Goal: Complete application form

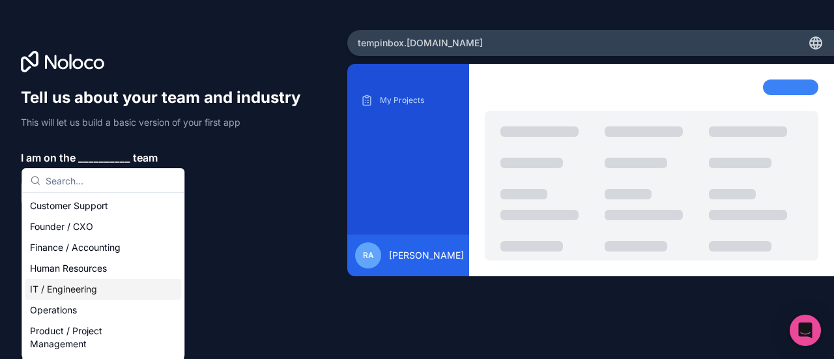
click at [85, 289] on div "IT / Engineering" at bounding box center [103, 289] width 156 height 21
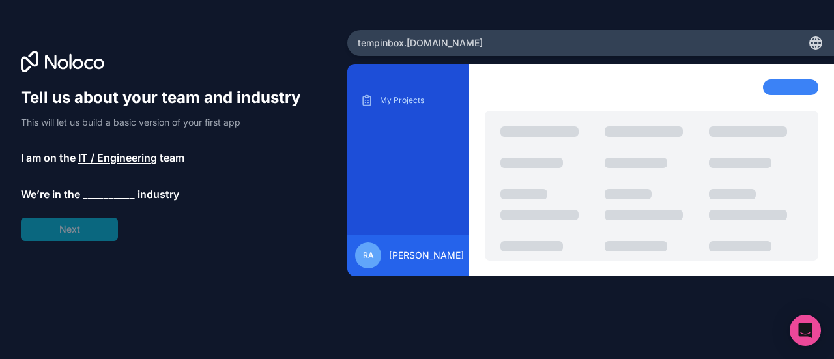
click at [110, 197] on span "__________" at bounding box center [109, 194] width 52 height 16
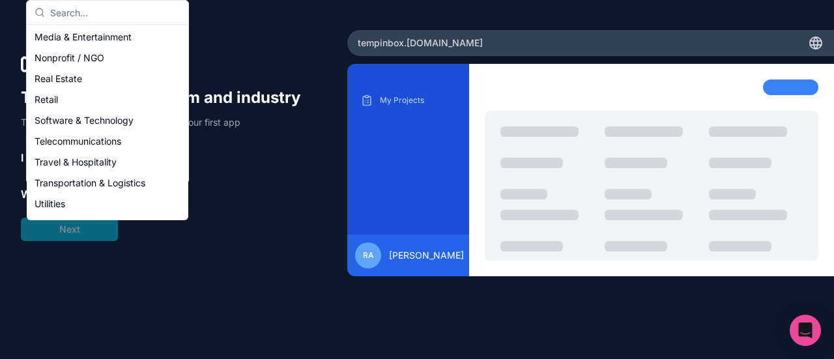
scroll to position [232, 0]
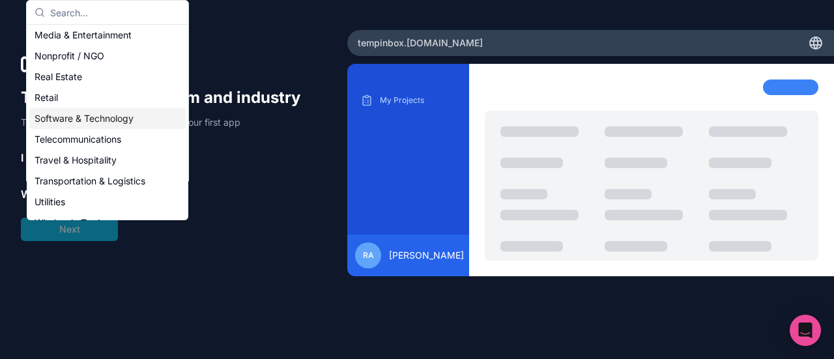
click at [94, 120] on div "Software & Technology" at bounding box center [107, 118] width 156 height 21
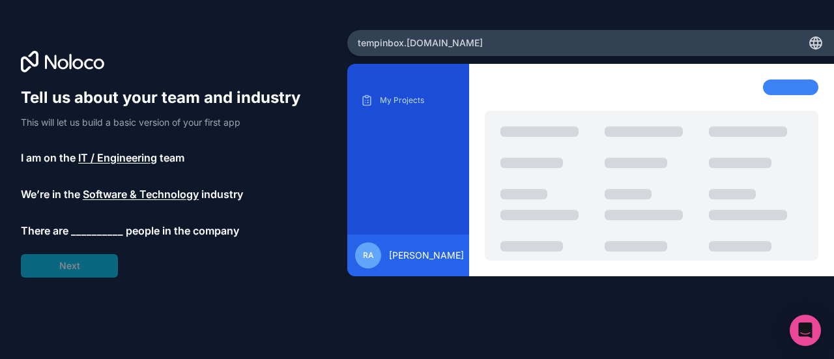
click at [92, 231] on span "__________" at bounding box center [97, 231] width 52 height 16
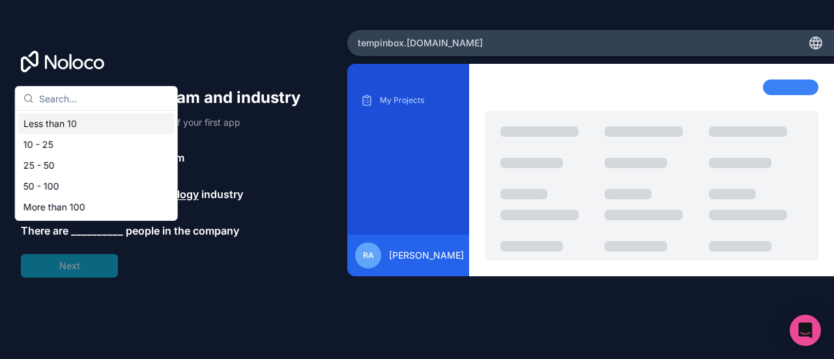
click at [109, 130] on div "Less than 10" at bounding box center [96, 123] width 156 height 21
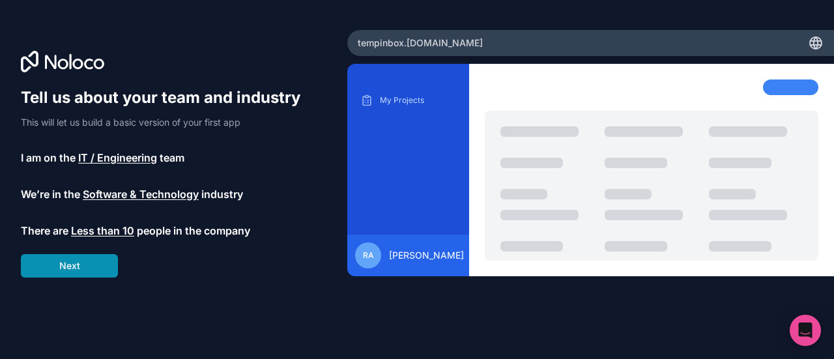
click at [79, 262] on button "Next" at bounding box center [69, 265] width 97 height 23
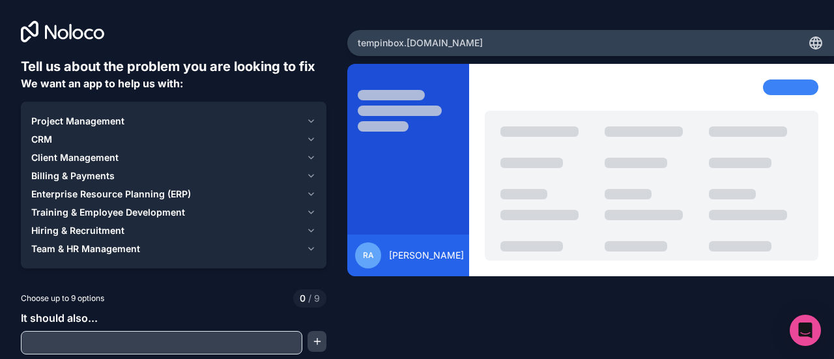
scroll to position [26, 0]
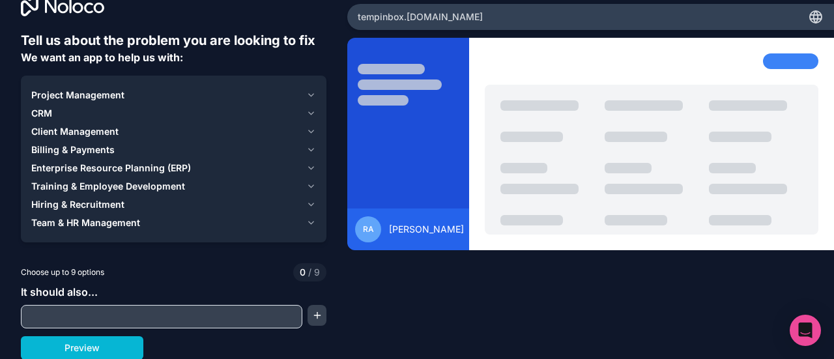
click at [108, 320] on input "text" at bounding box center [161, 316] width 275 height 18
type input "jdk"
click at [112, 347] on button "Preview" at bounding box center [82, 347] width 122 height 23
drag, startPoint x: 25, startPoint y: 252, endPoint x: 150, endPoint y: 254, distance: 124.4
click at [150, 254] on p "Please choose at least 2 options" at bounding box center [173, 250] width 305 height 10
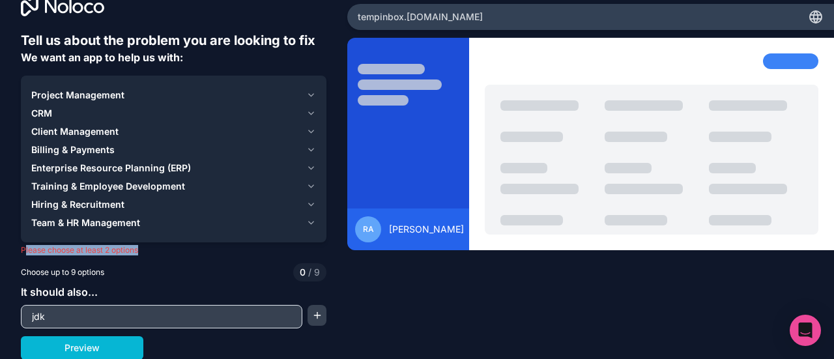
click at [150, 254] on p "Please choose at least 2 options" at bounding box center [173, 250] width 305 height 10
click at [127, 93] on div "Project Management" at bounding box center [166, 95] width 270 height 13
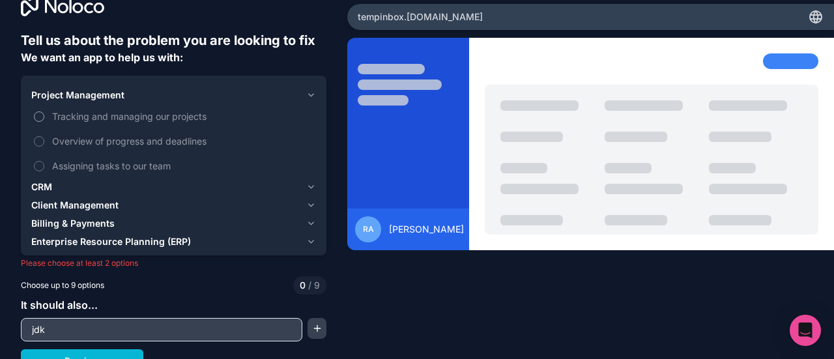
click at [89, 114] on span "Tracking and managing our projects" at bounding box center [182, 116] width 261 height 14
click at [44, 114] on button "Tracking and managing our projects" at bounding box center [39, 116] width 10 height 10
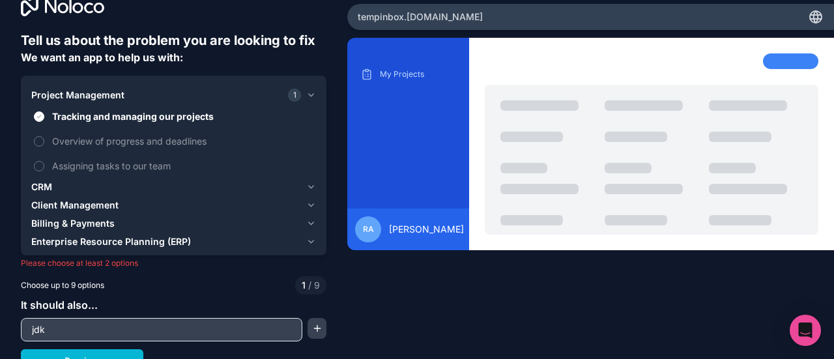
scroll to position [39, 0]
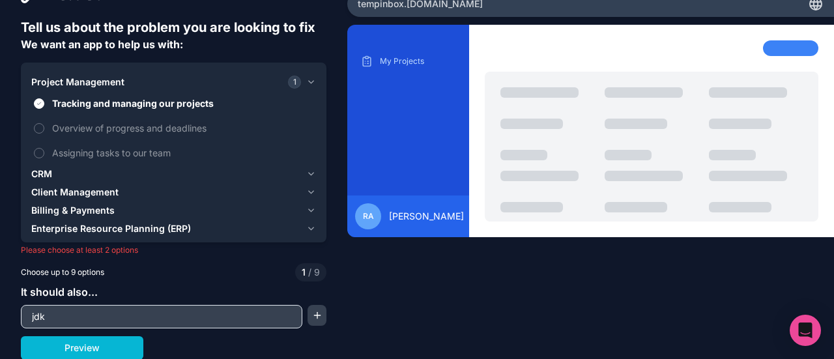
click at [92, 197] on span "Client Management" at bounding box center [74, 192] width 87 height 13
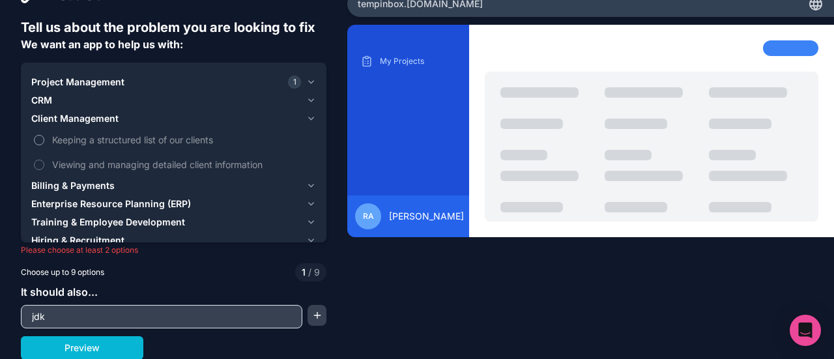
click at [160, 145] on span "Keeping a structured list of our clients" at bounding box center [182, 140] width 261 height 14
click at [44, 145] on button "Keeping a structured list of our clients" at bounding box center [39, 140] width 10 height 10
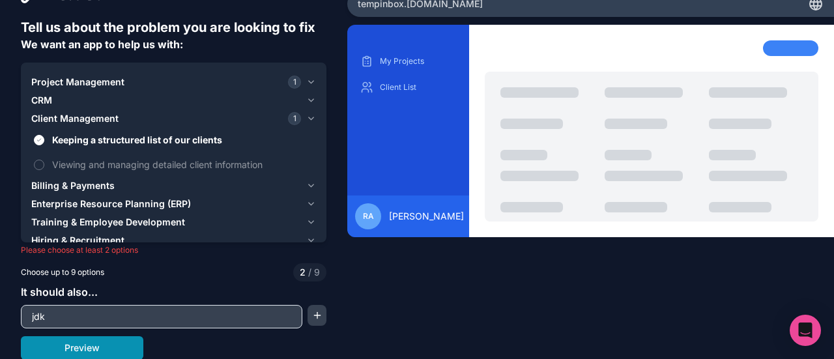
click at [114, 339] on button "Preview" at bounding box center [82, 347] width 122 height 23
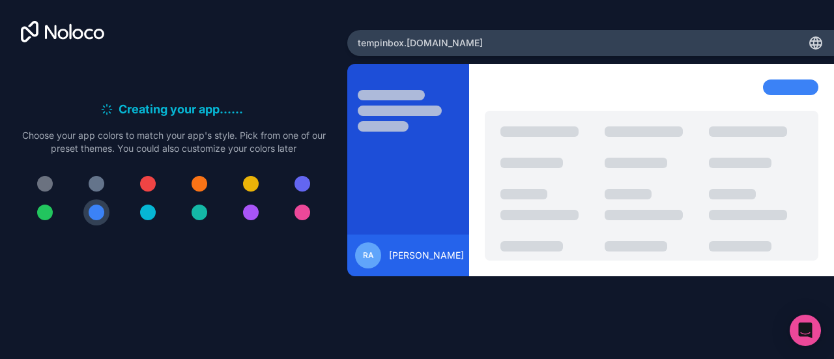
scroll to position [0, 0]
